Goal: Task Accomplishment & Management: Manage account settings

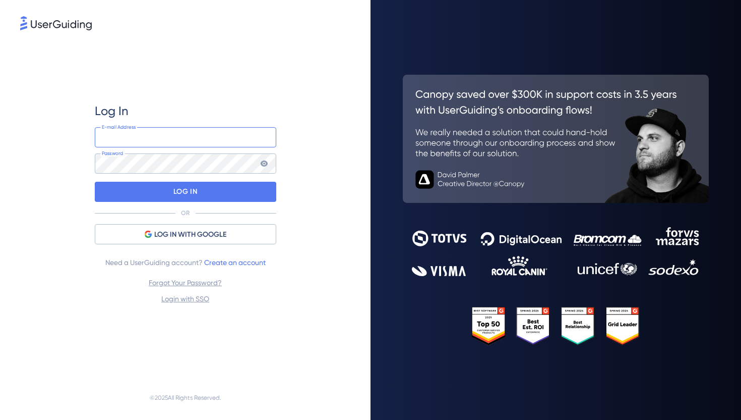
click at [143, 138] on input "email" at bounding box center [186, 137] width 182 height 20
type input "[PERSON_NAME][EMAIL_ADDRESS][DOMAIN_NAME]"
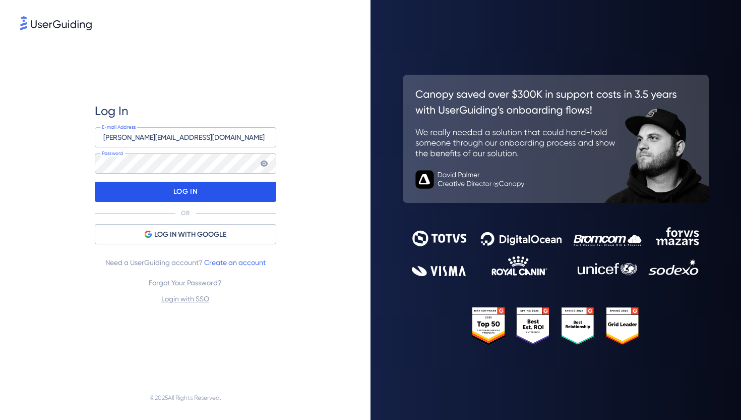
click at [192, 190] on p "LOG IN" at bounding box center [186, 192] width 24 height 16
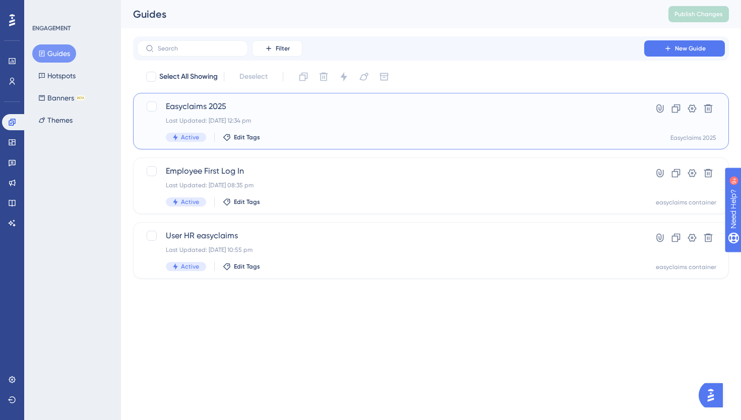
click at [335, 111] on span "Easyclaims 2025" at bounding box center [391, 106] width 450 height 12
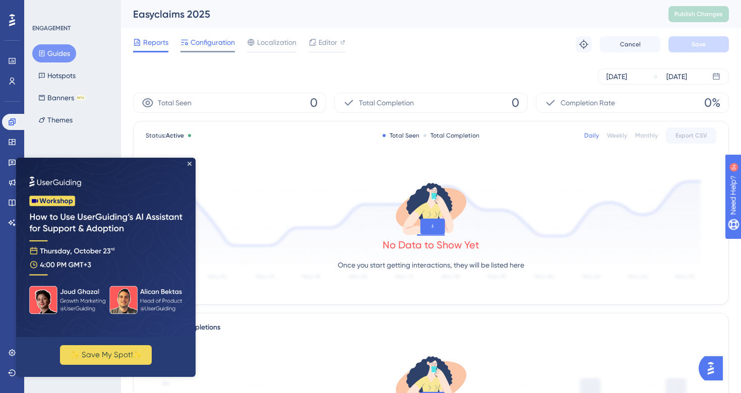
click at [220, 42] on span "Configuration" at bounding box center [213, 42] width 44 height 12
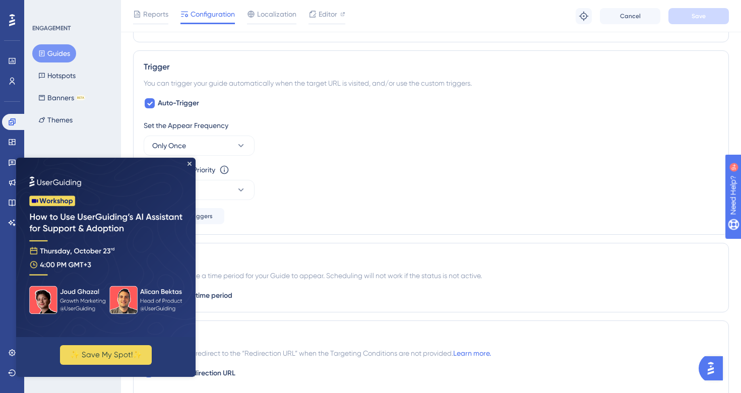
scroll to position [430, 0]
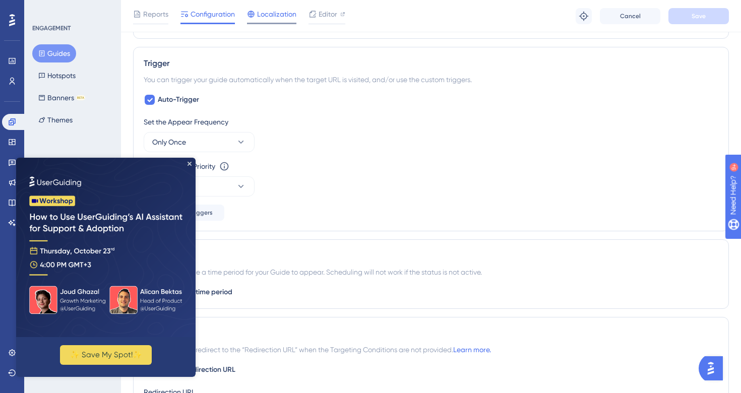
click at [259, 16] on span "Localization" at bounding box center [276, 14] width 39 height 12
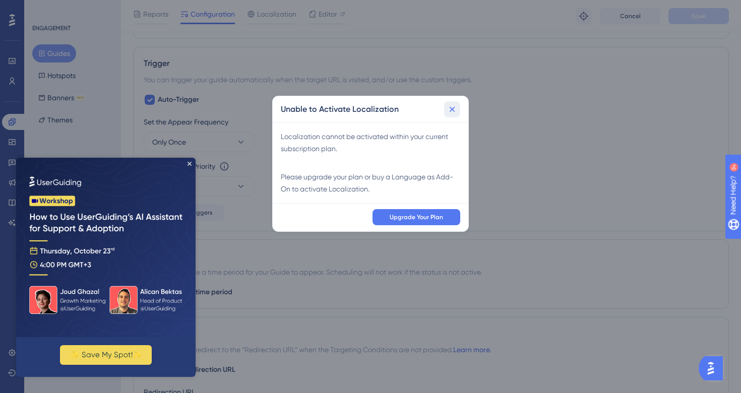
click at [450, 109] on icon at bounding box center [452, 109] width 10 height 10
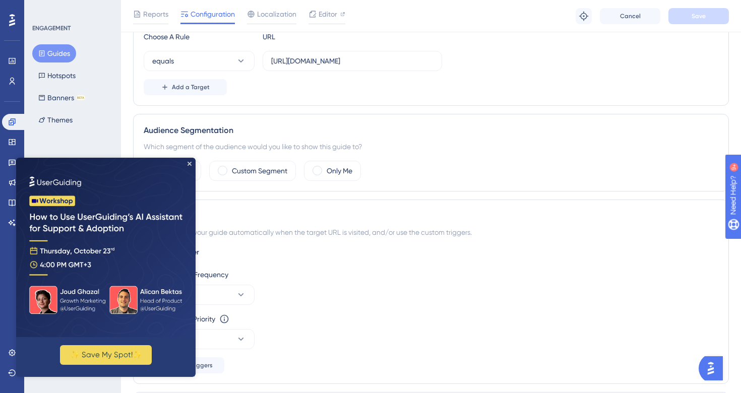
scroll to position [0, 0]
